Goal: Check status: Check status

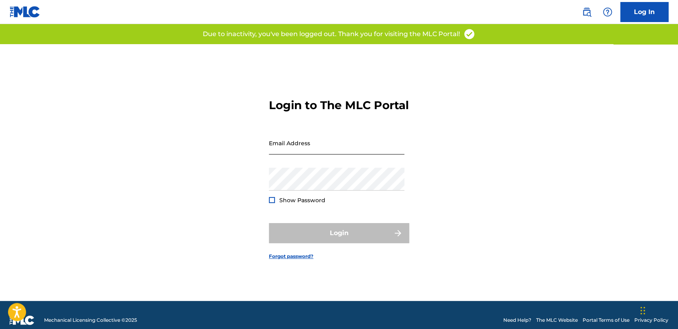
type input "[EMAIL_ADDRESS][DOMAIN_NAME]"
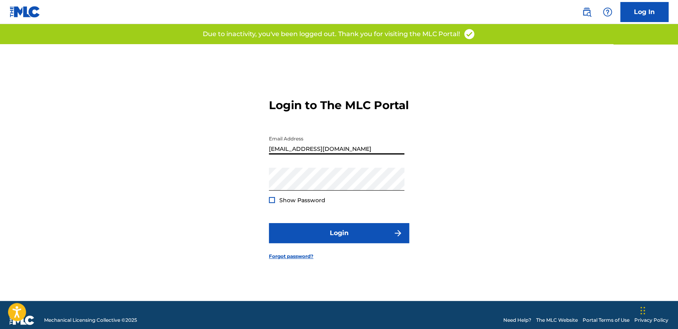
drag, startPoint x: 363, startPoint y: 151, endPoint x: 153, endPoint y: 118, distance: 212.6
click at [141, 157] on div "Login to The MLC Portal Email Address [EMAIL_ADDRESS][DOMAIN_NAME] Password Sho…" at bounding box center [339, 172] width 561 height 256
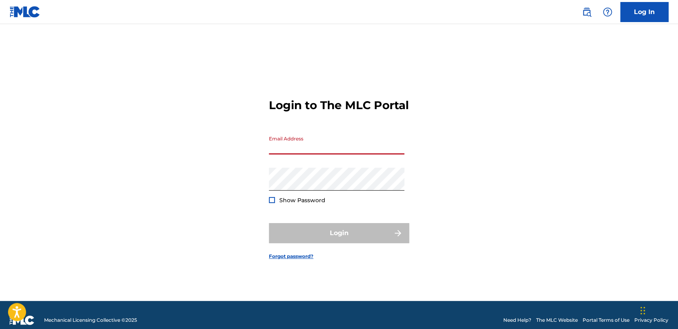
click at [483, 91] on div "Login to The MLC Portal Email Address Password Show Password Login Forgot passw…" at bounding box center [339, 172] width 561 height 256
click at [278, 192] on div "Password Show Password" at bounding box center [336, 186] width 135 height 36
drag, startPoint x: 388, startPoint y: 137, endPoint x: 365, endPoint y: 150, distance: 26.0
click at [388, 136] on form "Login to The MLC Portal Email Address Password Show Password Login Forgot passw…" at bounding box center [339, 172] width 140 height 256
click at [139, 257] on div "Login to The MLC Portal Email Address Password Show Password Login Forgot passw…" at bounding box center [339, 172] width 561 height 256
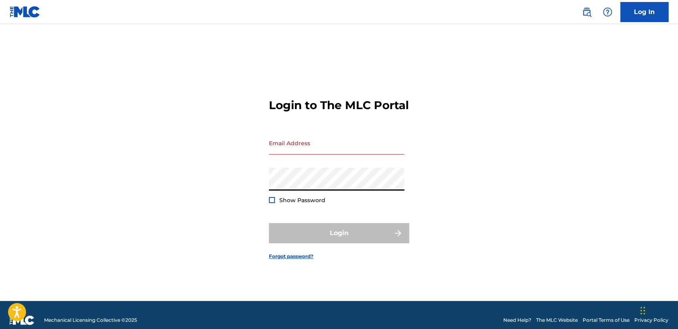
click at [260, 200] on div "Login to The MLC Portal Email Address Password Show Password Login Forgot passw…" at bounding box center [339, 172] width 561 height 256
click at [315, 151] on input "Email Address" at bounding box center [336, 142] width 135 height 23
type input "[EMAIL_ADDRESS][DOMAIN_NAME]"
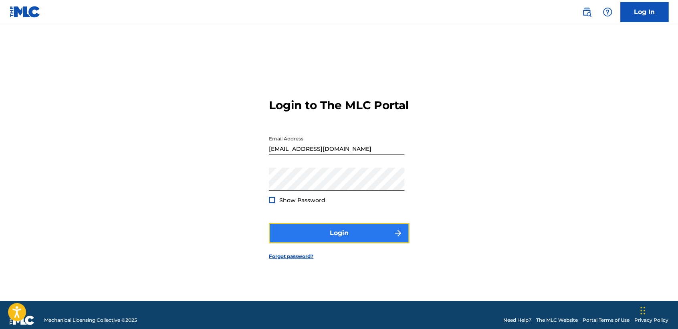
click at [375, 242] on button "Login" at bounding box center [339, 233] width 140 height 20
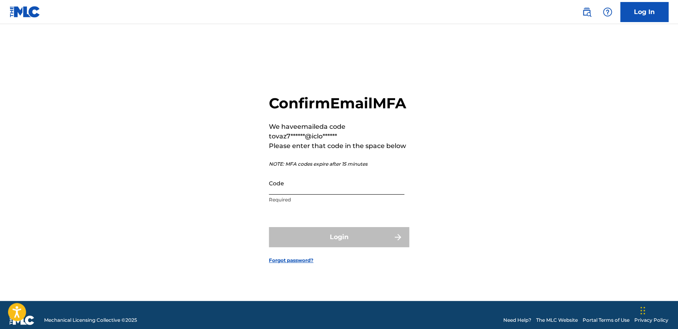
click at [372, 194] on input "Code" at bounding box center [336, 183] width 135 height 23
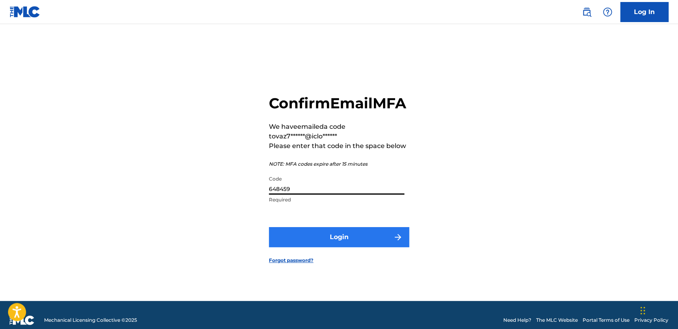
type input "648459"
click at [361, 243] on button "Login" at bounding box center [339, 237] width 140 height 20
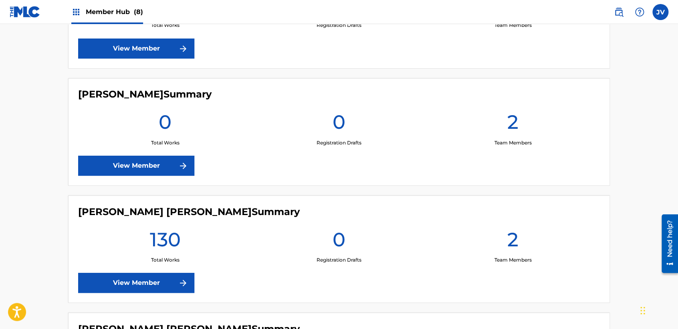
scroll to position [668, 0]
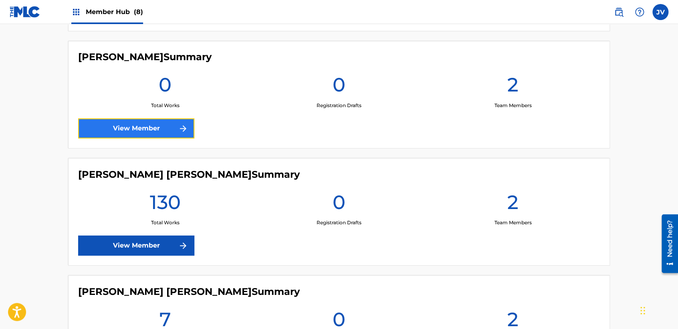
click at [175, 123] on link "View Member" at bounding box center [136, 128] width 116 height 20
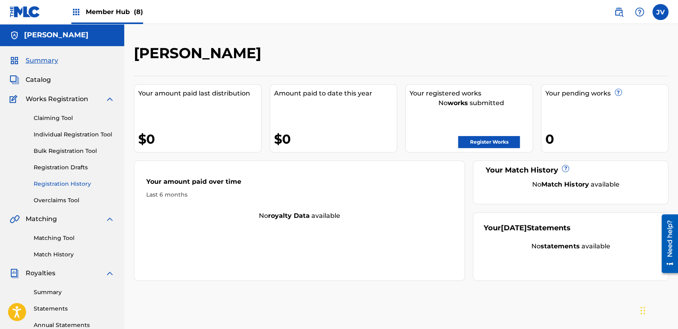
click at [75, 184] on link "Registration History" at bounding box center [74, 184] width 81 height 8
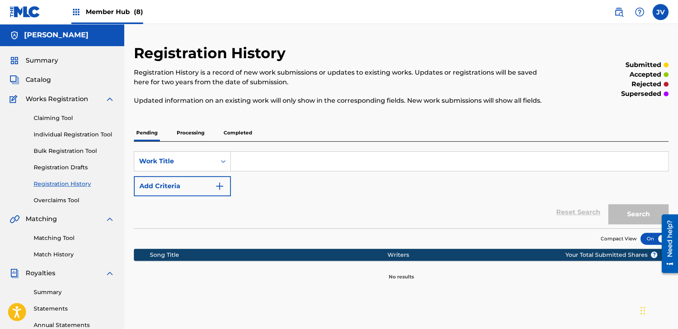
scroll to position [44, 0]
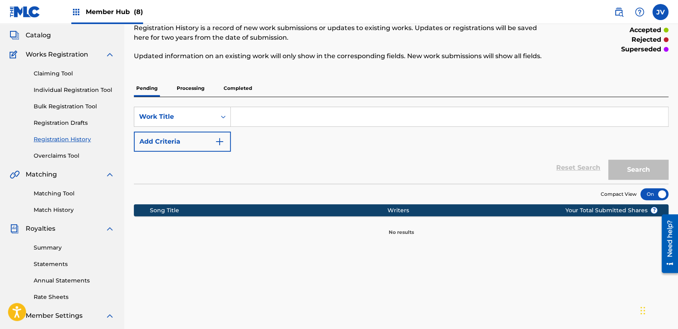
click at [202, 87] on p "Processing" at bounding box center [190, 88] width 32 height 17
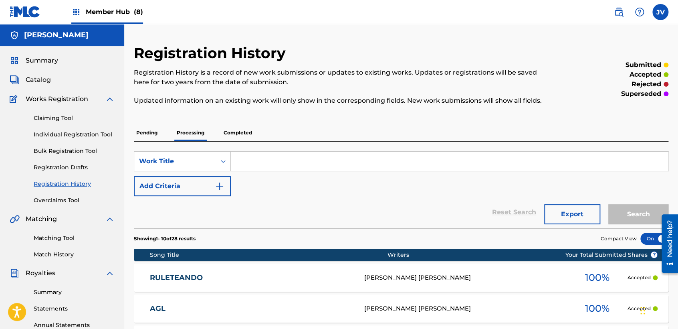
click at [406, 120] on div "Registration History Registration History is a record of new work submissions o…" at bounding box center [401, 333] width 535 height 579
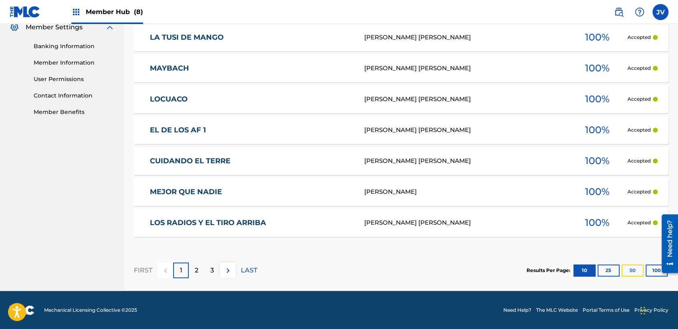
click at [628, 268] on button "50" at bounding box center [633, 270] width 22 height 12
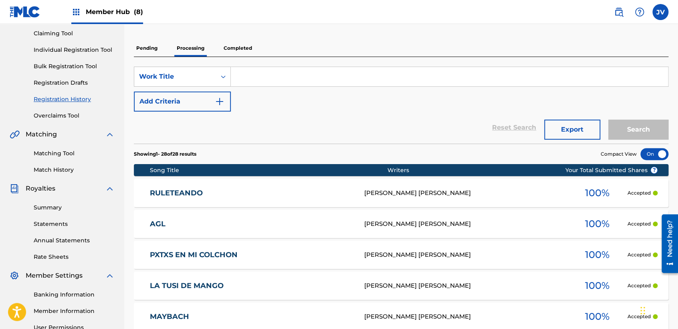
scroll to position [83, 0]
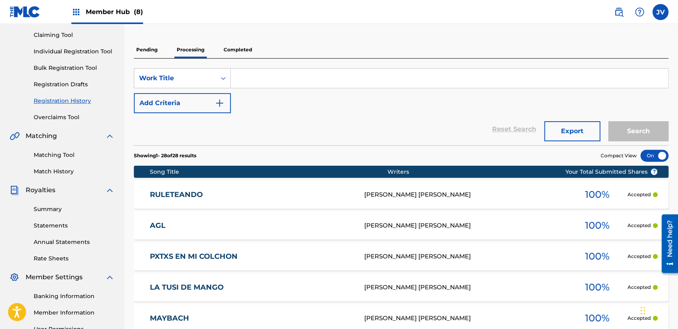
click at [248, 51] on p "Completed" at bounding box center [237, 49] width 33 height 17
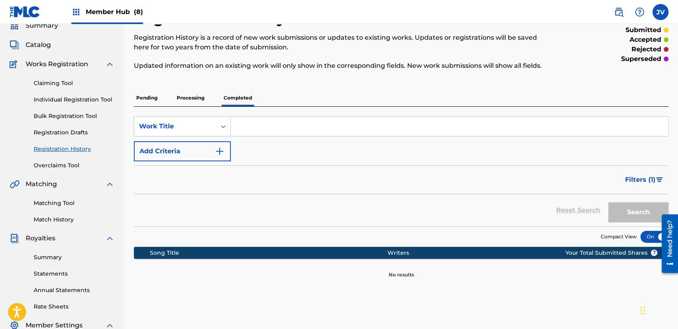
scroll to position [34, 0]
click at [208, 102] on div "Pending Processing Completed" at bounding box center [401, 98] width 535 height 17
click at [200, 94] on p "Processing" at bounding box center [190, 98] width 32 height 17
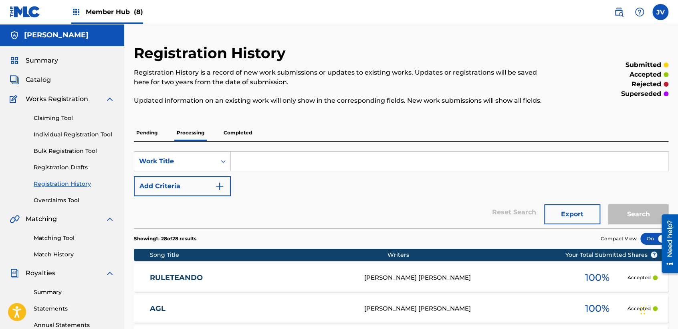
click at [201, 93] on div "Registration History is a record of new work submissions or updates to existing…" at bounding box center [340, 87] width 412 height 38
click at [196, 57] on h2 "Registration History" at bounding box center [212, 53] width 156 height 18
